Goal: Answer question/provide support: Answer question/provide support

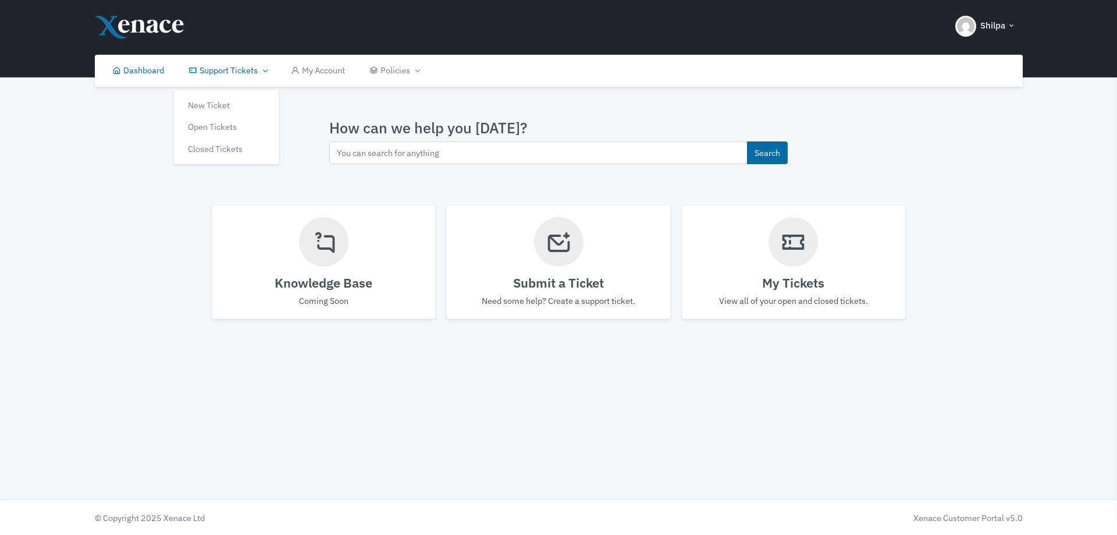
click at [230, 70] on link "Support Tickets" at bounding box center [227, 71] width 102 height 32
click at [213, 123] on link "Open Tickets" at bounding box center [226, 124] width 105 height 22
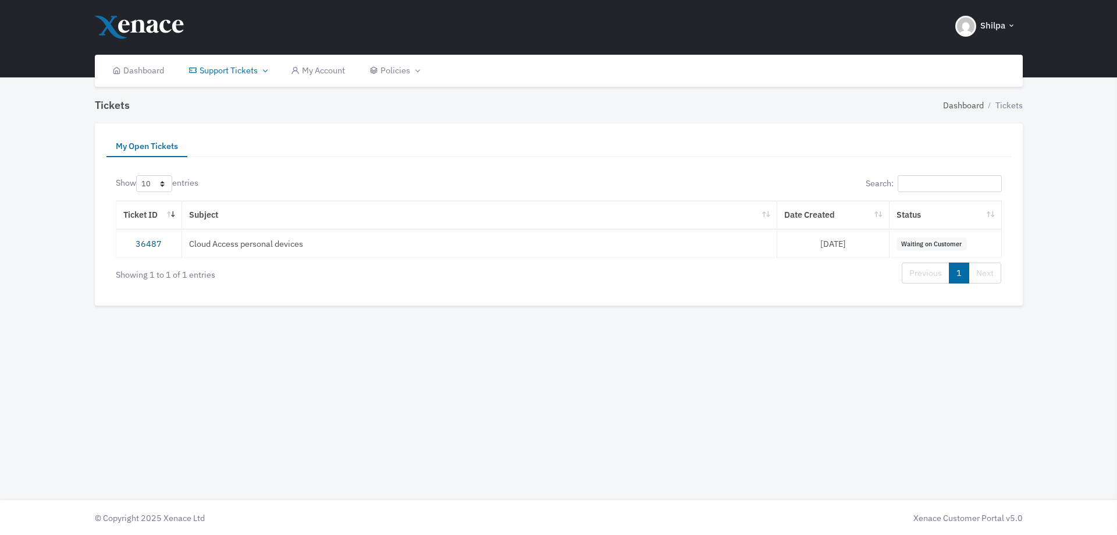
click at [144, 240] on link "36487" at bounding box center [149, 243] width 26 height 11
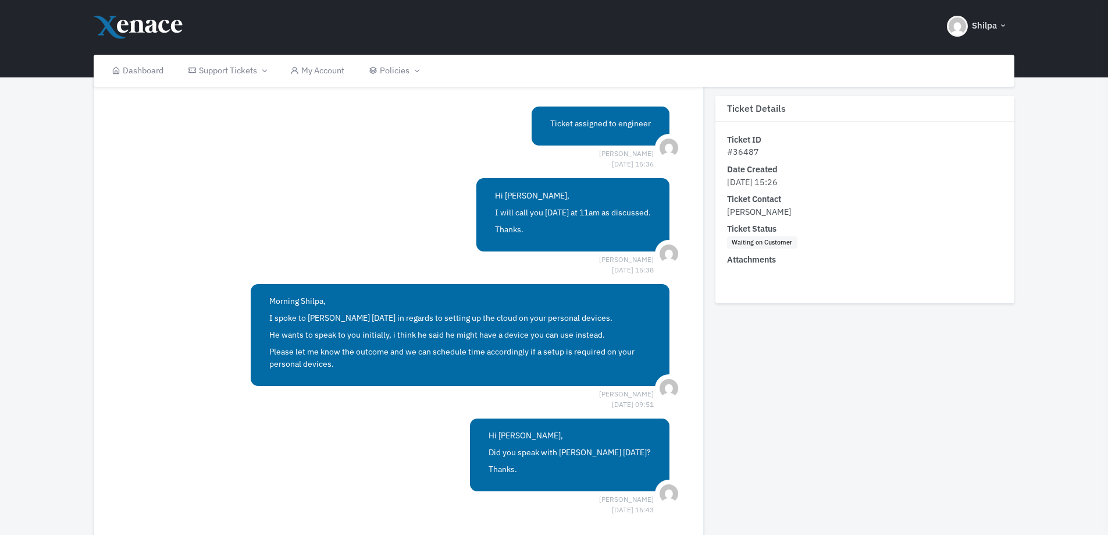
scroll to position [582, 0]
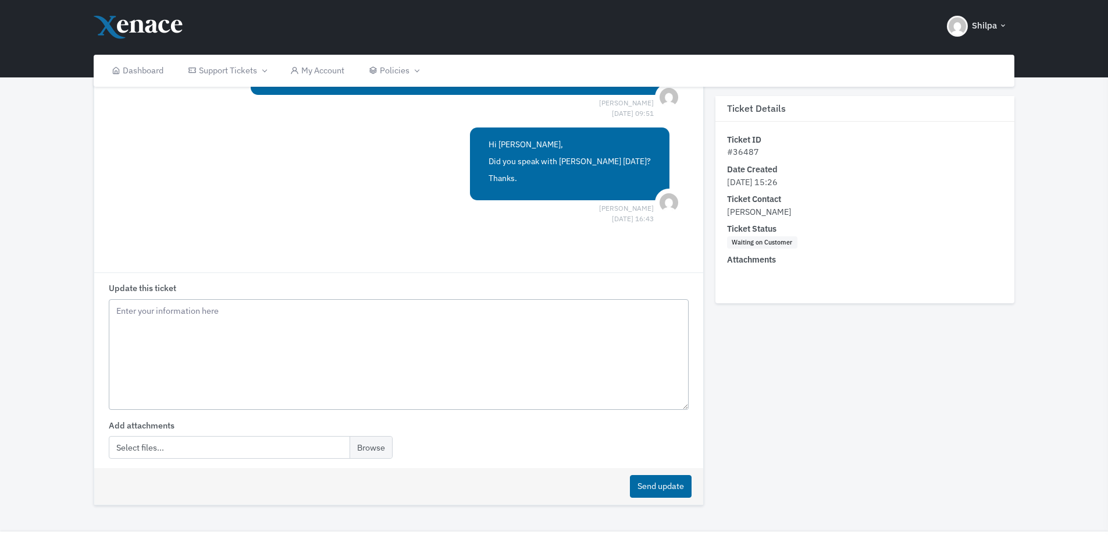
click at [219, 322] on textarea "Update this ticket" at bounding box center [398, 354] width 579 height 111
type textarea "Hi [PERSON_NAME] has been very busy [DATE] and I have just come back from a wee…"
click at [661, 489] on button "Send update" at bounding box center [661, 486] width 62 height 23
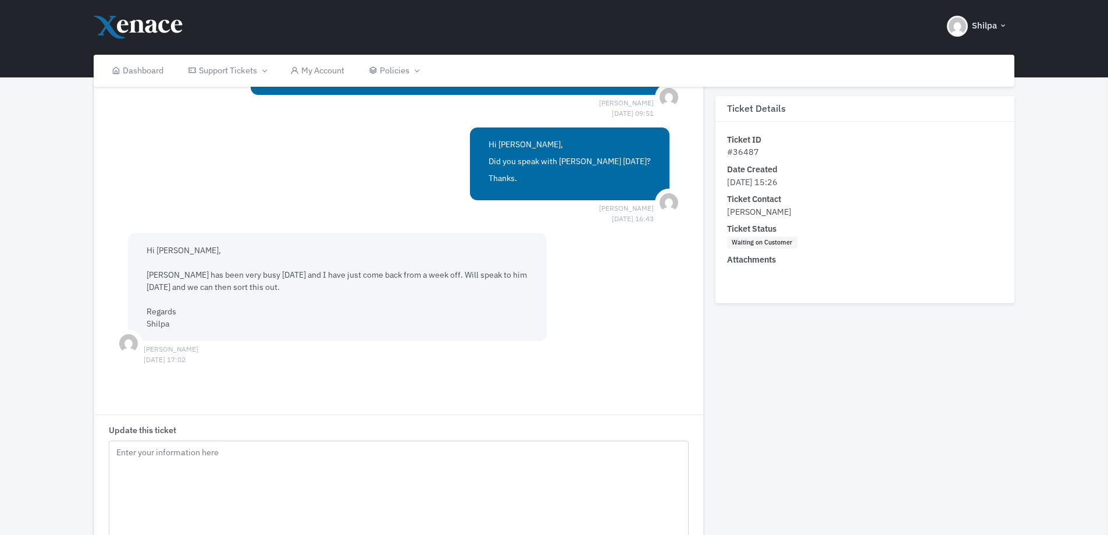
click at [958, 35] on div "Your update has been added to the ticket." at bounding box center [1001, 28] width 189 height 33
click at [958, 35] on img "button" at bounding box center [957, 26] width 21 height 21
click at [954, 85] on span "Sign out" at bounding box center [965, 84] width 30 height 11
